Goal: Use online tool/utility: Utilize a website feature to perform a specific function

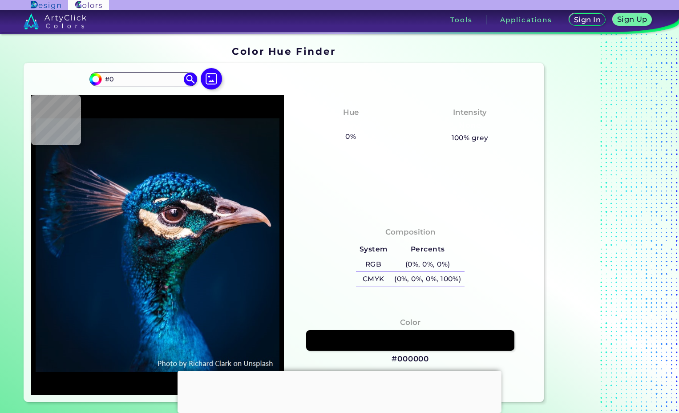
type input "#"
type input "r"
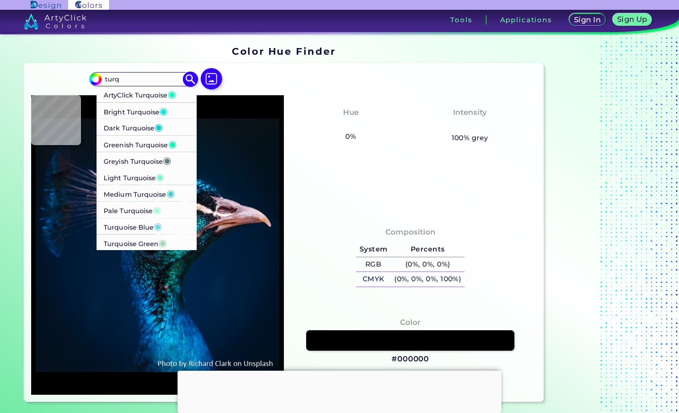
type input "turq"
click at [147, 130] on p "Dark Turquoise ◉" at bounding box center [133, 127] width 59 height 16
type input "#00ced1"
type input "#00CED1"
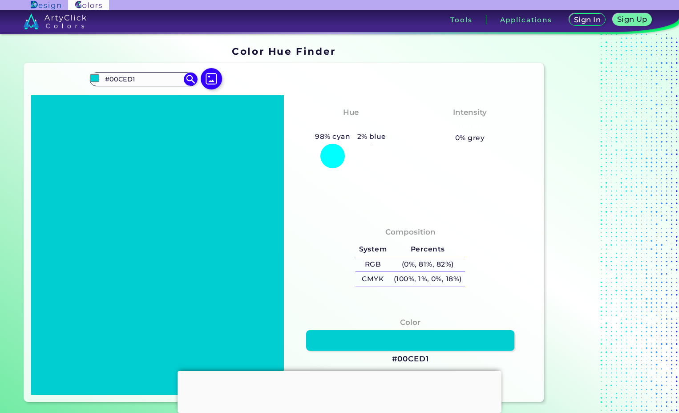
click at [194, 171] on div at bounding box center [157, 244] width 253 height 299
click at [333, 152] on div at bounding box center [332, 156] width 24 height 24
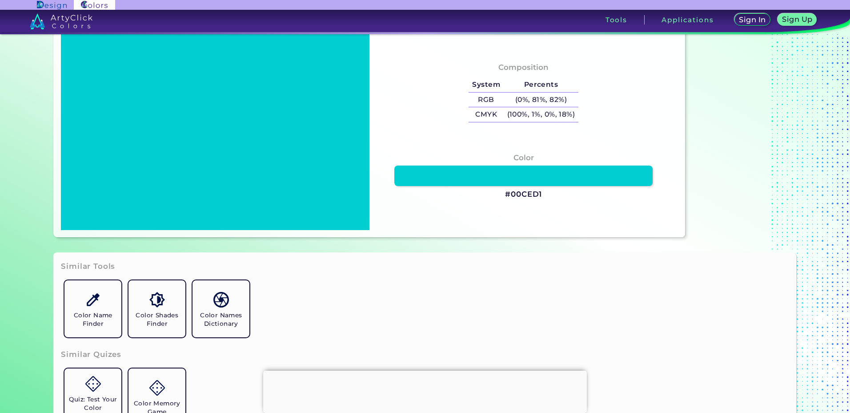
scroll to position [44, 0]
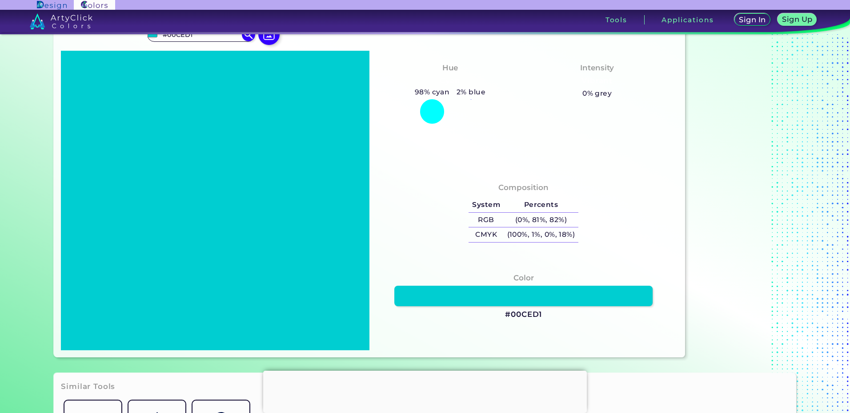
click at [519, 311] on h3 "#00CED1" at bounding box center [523, 314] width 37 height 11
